Goal: Transaction & Acquisition: Purchase product/service

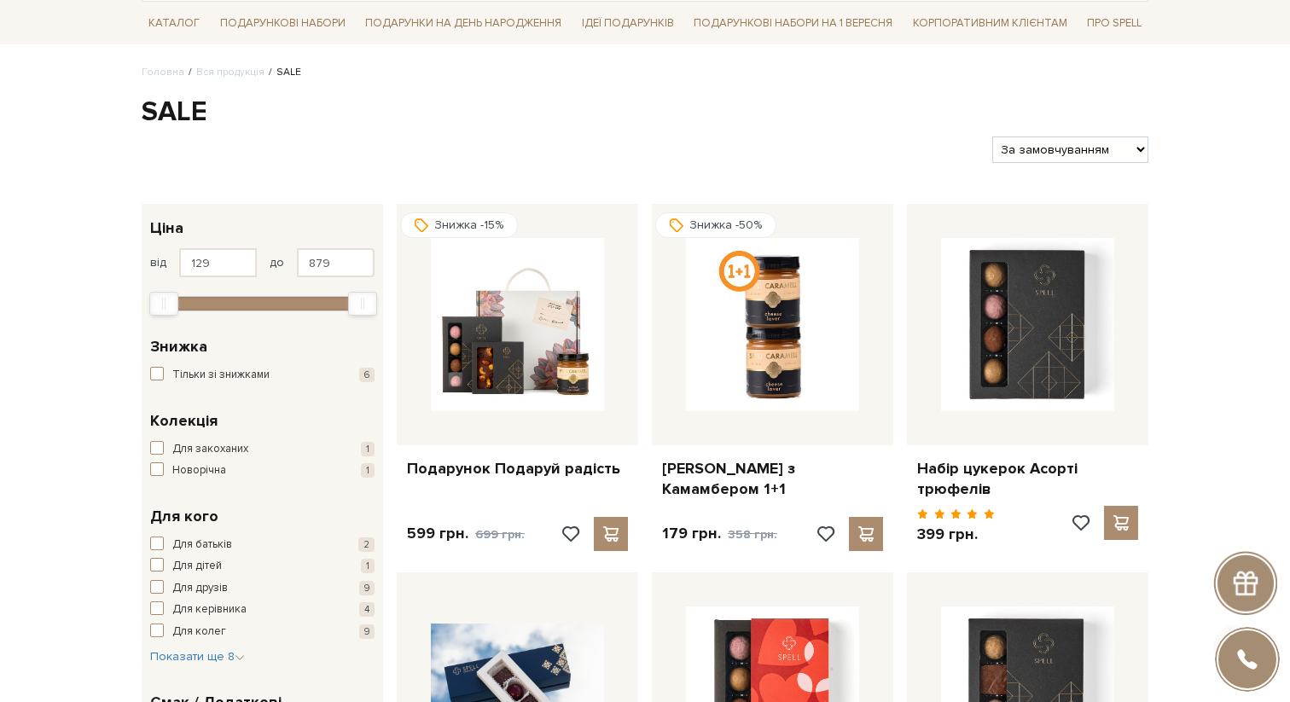
scroll to position [201, 0]
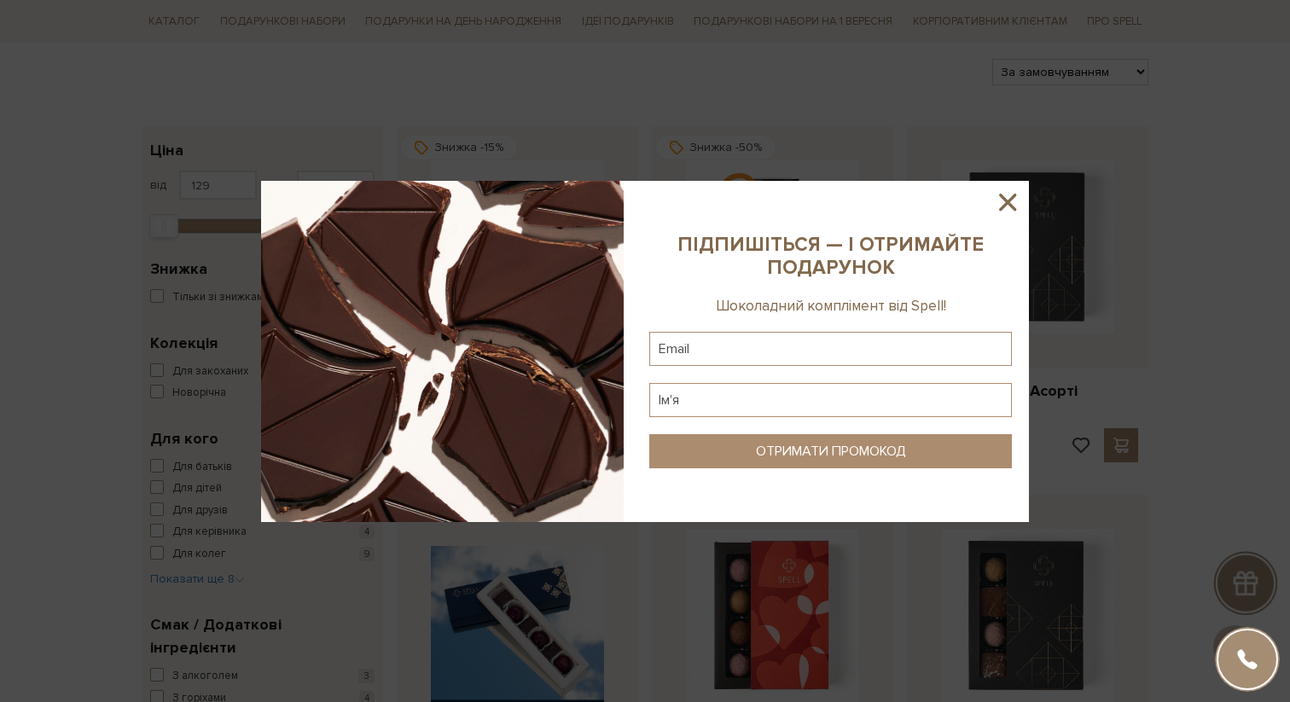
click at [998, 201] on icon at bounding box center [1007, 202] width 29 height 29
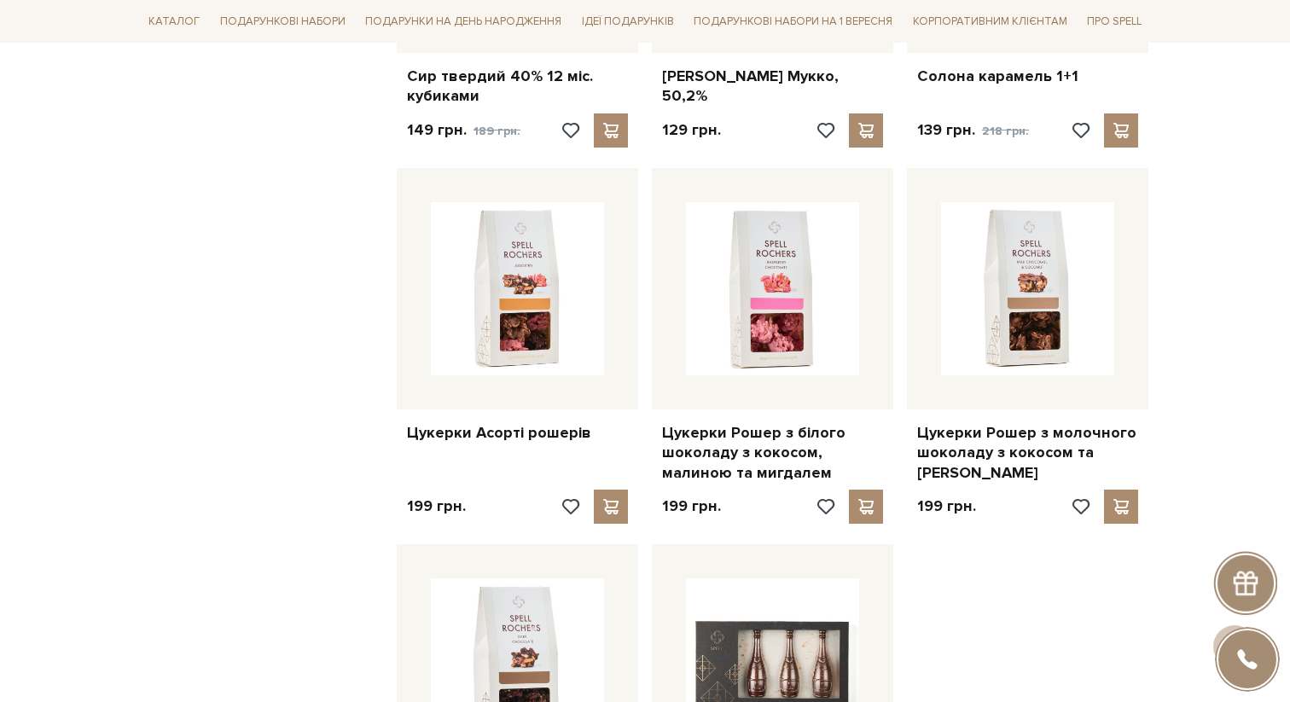
scroll to position [1649, 0]
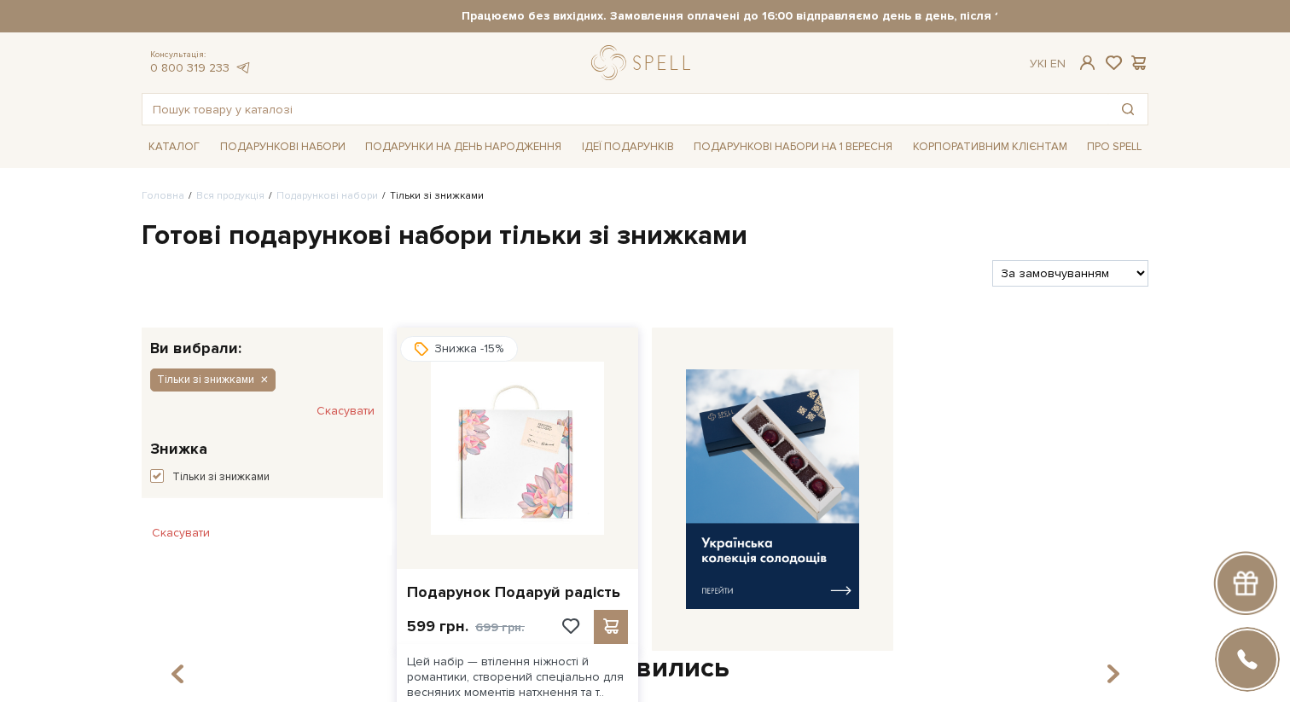
click at [540, 481] on img at bounding box center [517, 448] width 173 height 173
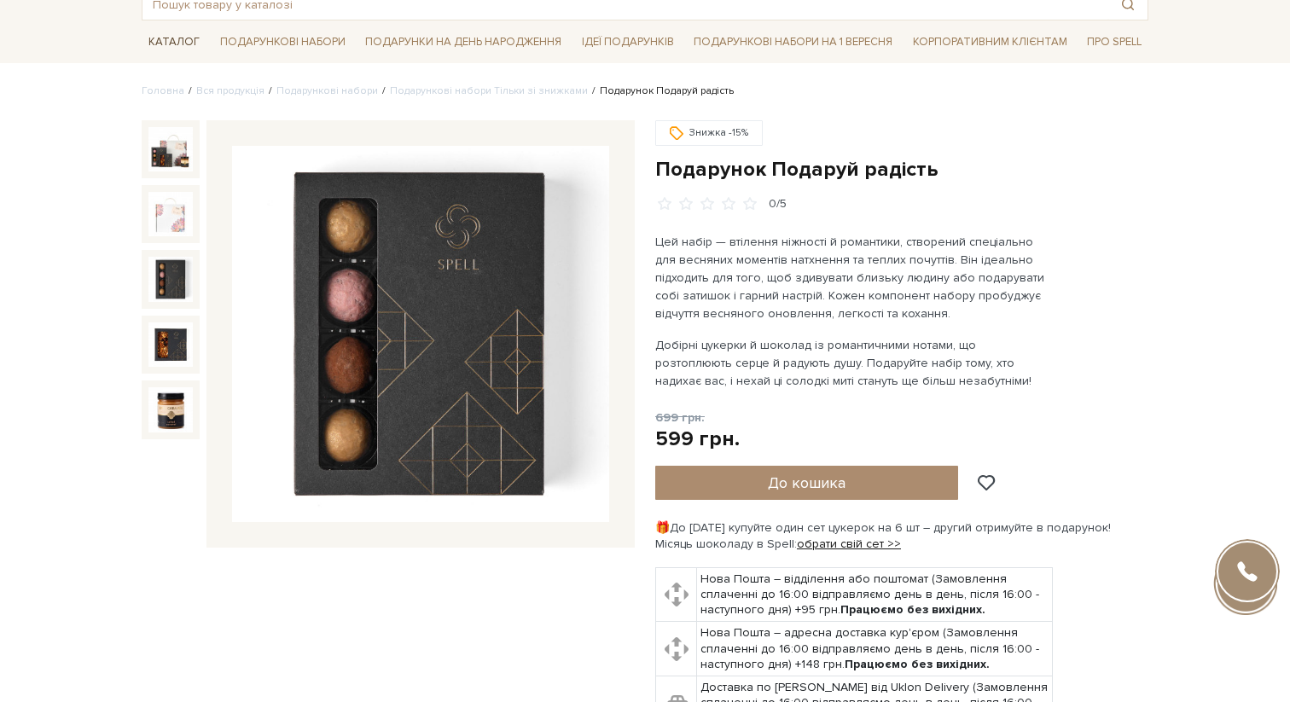
scroll to position [117, 0]
